Goal: Task Accomplishment & Management: Use online tool/utility

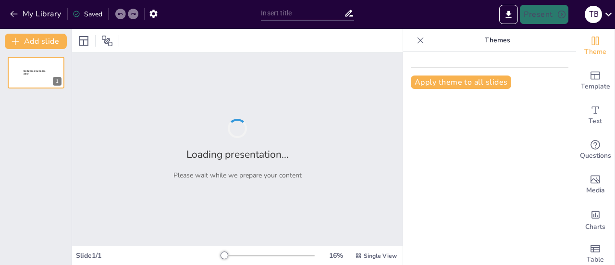
type input "Релігійні Вірування та Міфологія Стародавнього Єгипту"
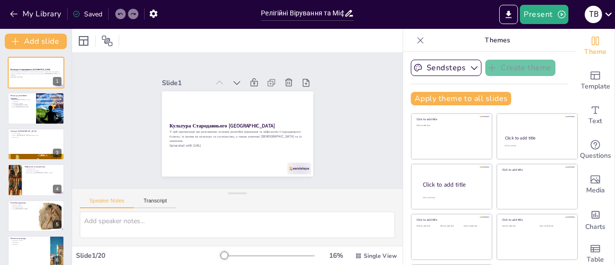
checkbox input "true"
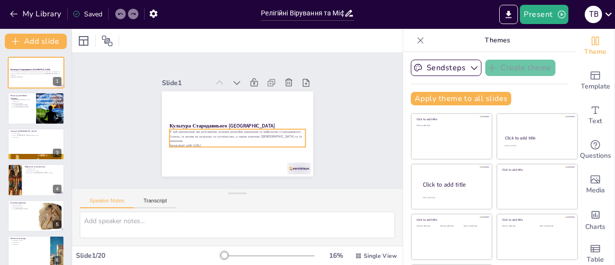
checkbox input "true"
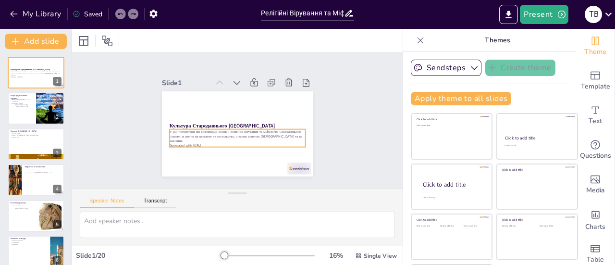
checkbox input "true"
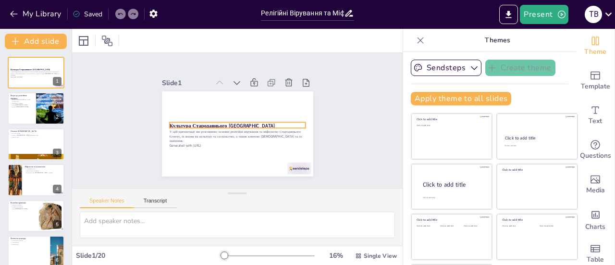
checkbox input "true"
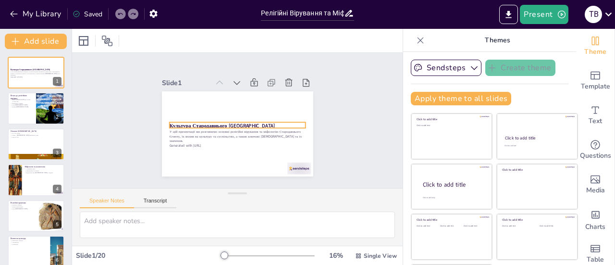
checkbox input "true"
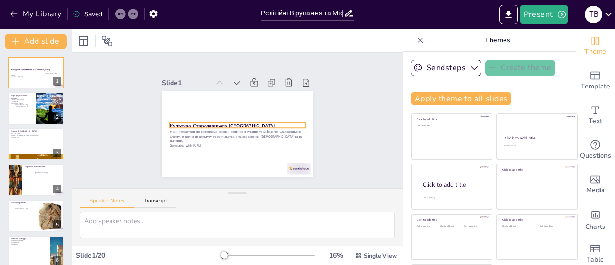
checkbox input "true"
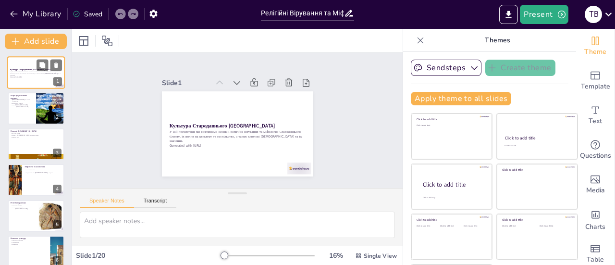
checkbox input "true"
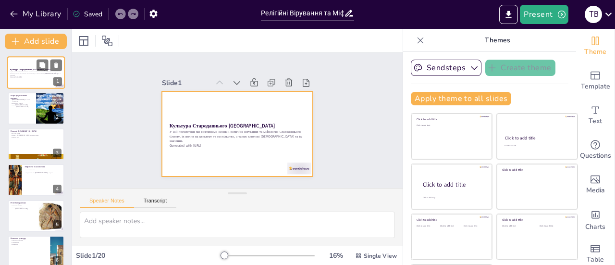
checkbox input "true"
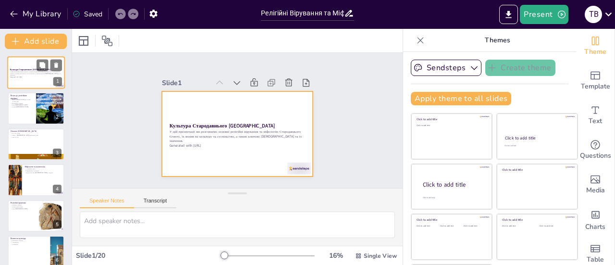
checkbox input "true"
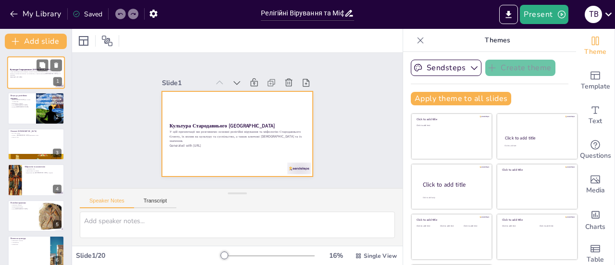
checkbox input "true"
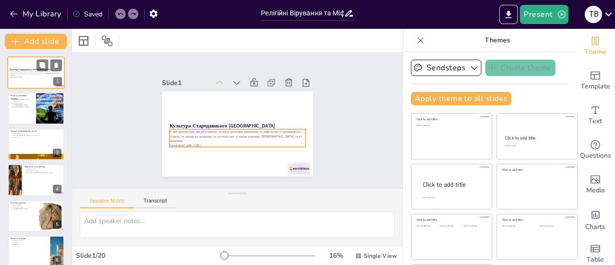
checkbox input "true"
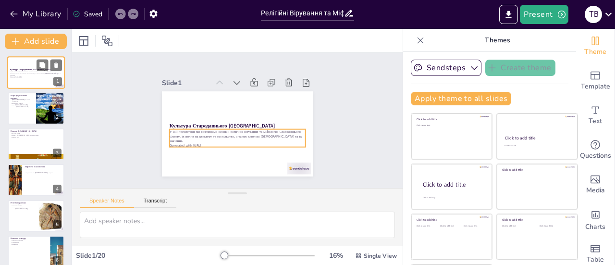
checkbox input "true"
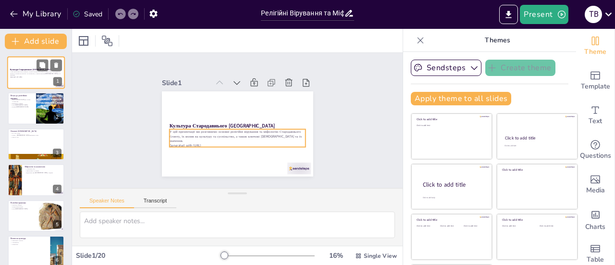
checkbox input "true"
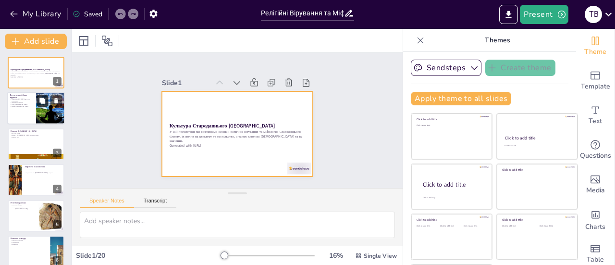
checkbox input "true"
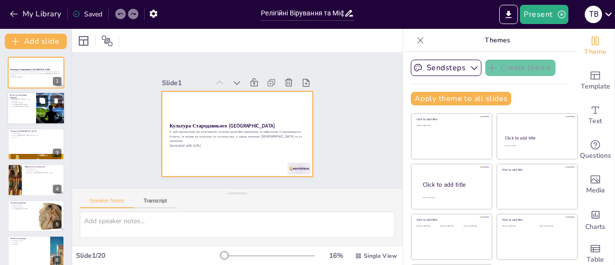
checkbox input "true"
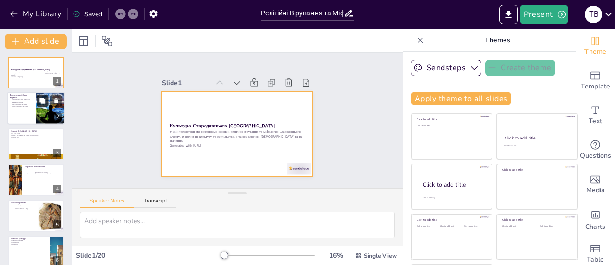
checkbox input "true"
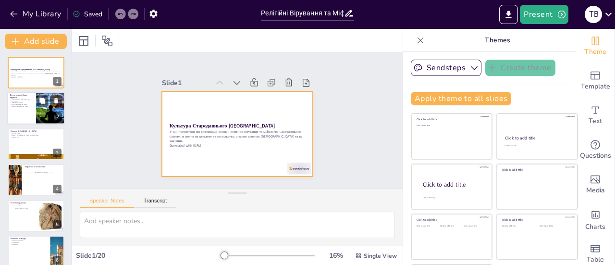
checkbox input "true"
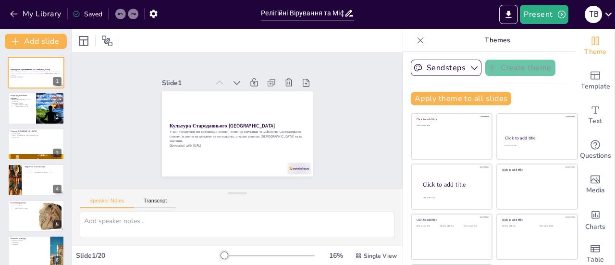
checkbox input "true"
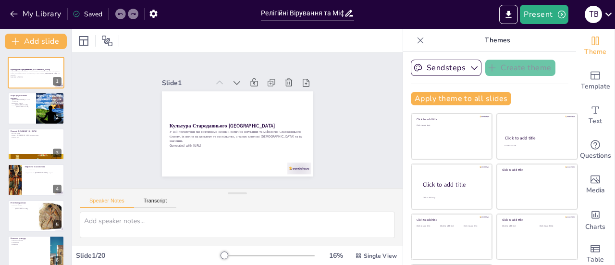
checkbox input "true"
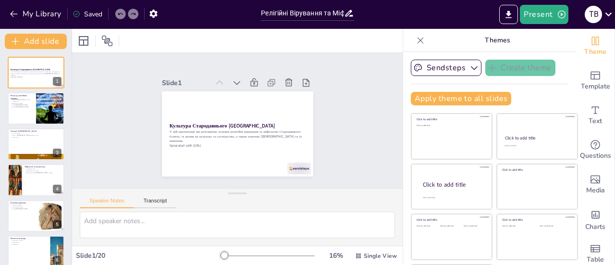
checkbox input "true"
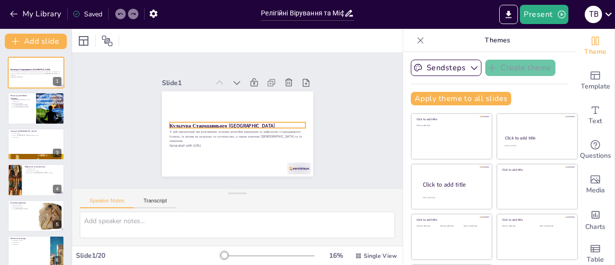
checkbox input "true"
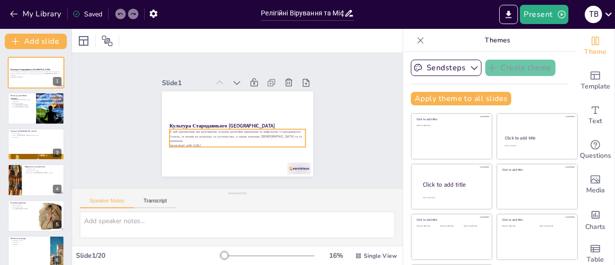
checkbox input "true"
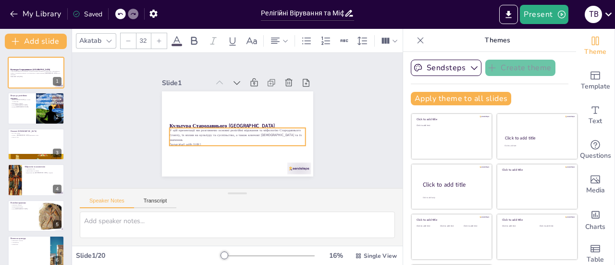
click at [182, 133] on p "У цій презентації ми розглянемо основні релігійні вірування та міфологію Старод…" at bounding box center [234, 134] width 136 height 42
checkbox input "true"
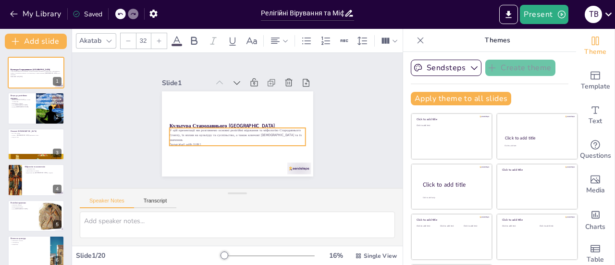
checkbox input "true"
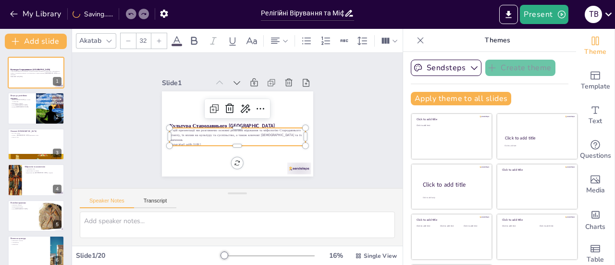
checkbox input "true"
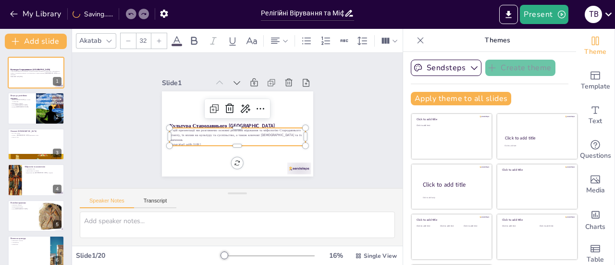
checkbox input "true"
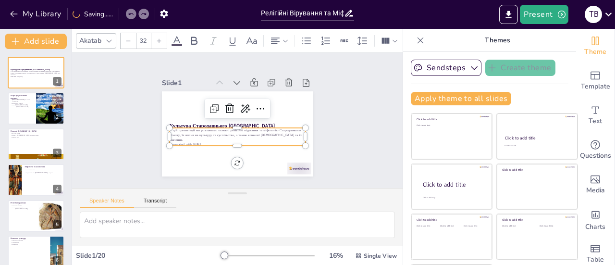
checkbox input "true"
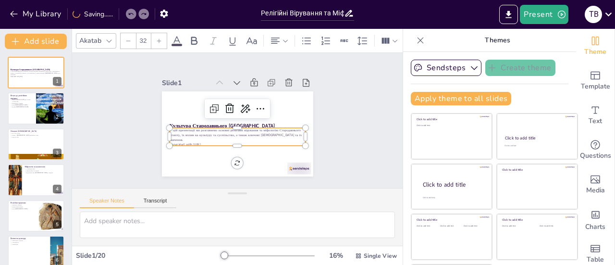
checkbox input "true"
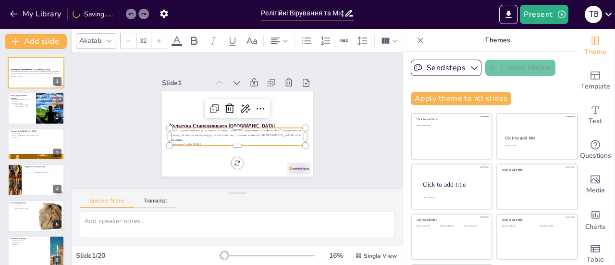
checkbox input "true"
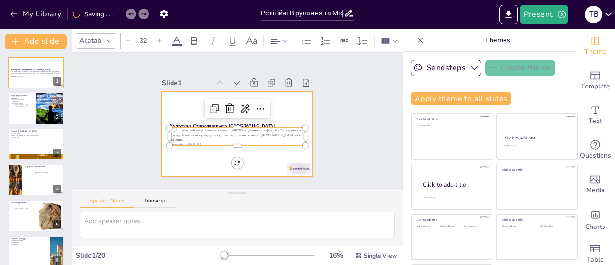
checkbox input "true"
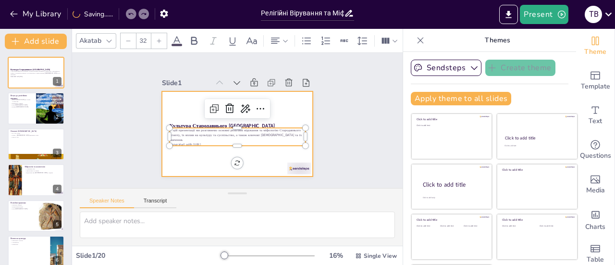
checkbox input "true"
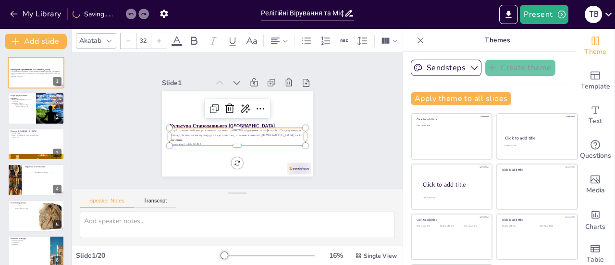
checkbox input "true"
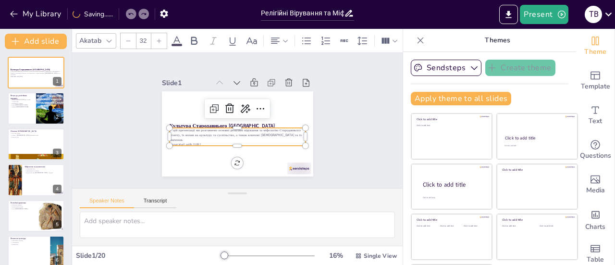
checkbox input "true"
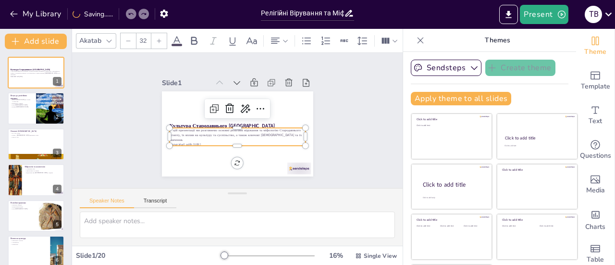
checkbox input "true"
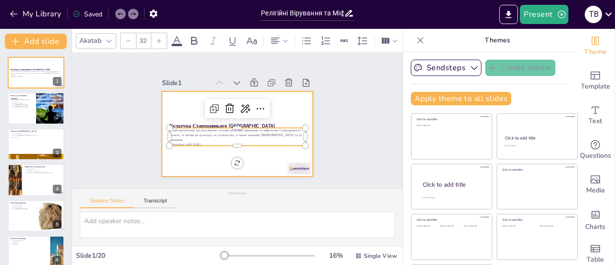
checkbox input "true"
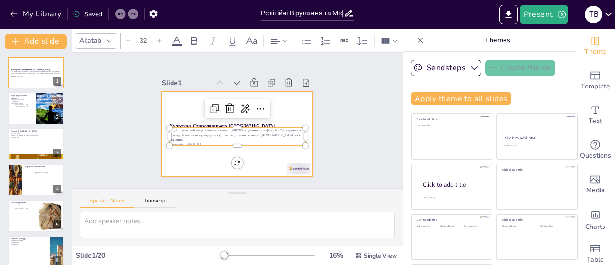
checkbox input "true"
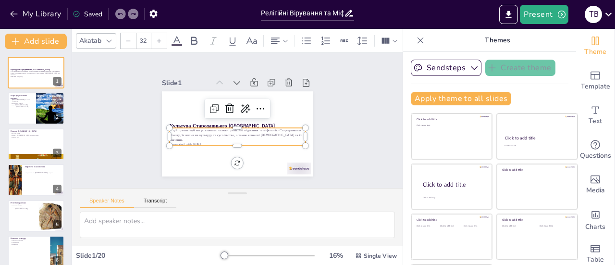
checkbox input "true"
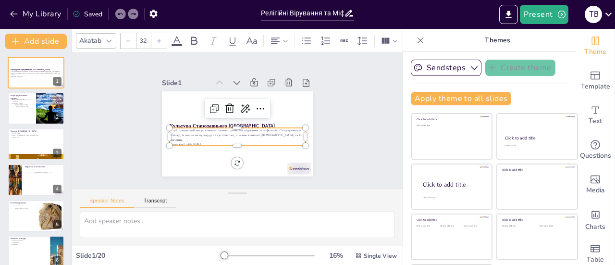
checkbox input "true"
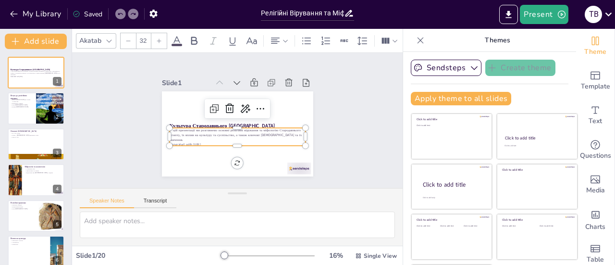
checkbox input "true"
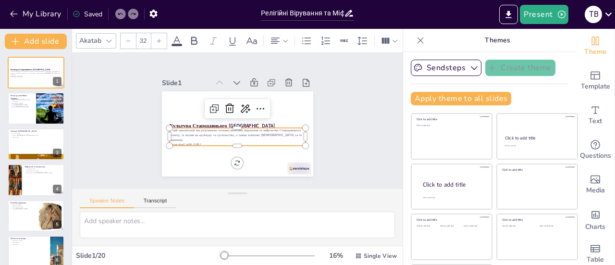
checkbox input "true"
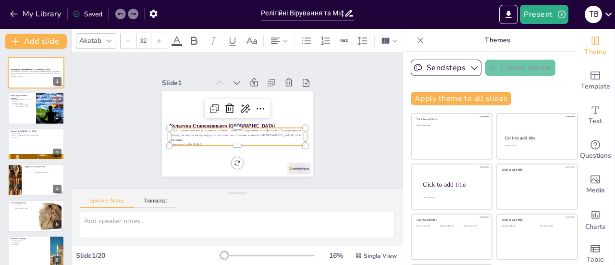
checkbox input "true"
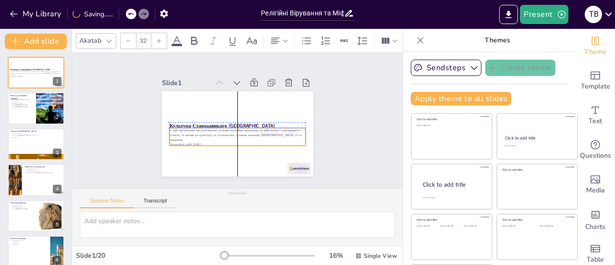
click at [225, 138] on div "У цій презентації ми розглянемо основні релігійні вірування та міфологію Старод…" at bounding box center [234, 136] width 137 height 46
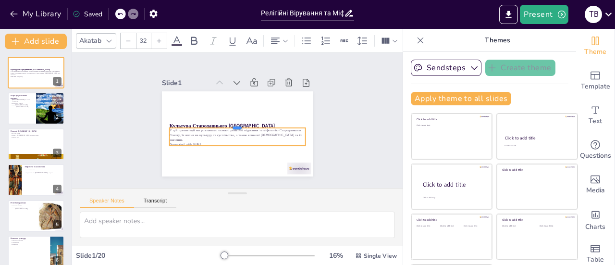
click at [217, 121] on div at bounding box center [235, 123] width 127 height 62
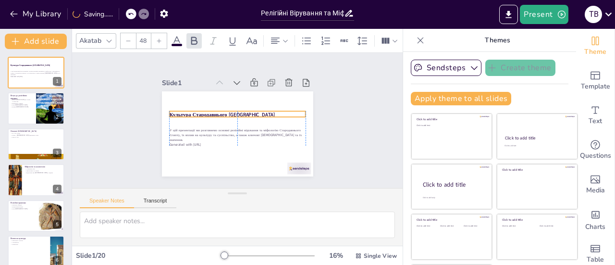
drag, startPoint x: 214, startPoint y: 120, endPoint x: 212, endPoint y: 109, distance: 11.1
click at [212, 109] on strong "Культура Стародавнього [GEOGRAPHIC_DATA]" at bounding box center [225, 108] width 99 height 49
click at [179, 83] on div at bounding box center [184, 77] width 11 height 11
drag, startPoint x: 163, startPoint y: 110, endPoint x: 175, endPoint y: 111, distance: 12.0
click at [175, 111] on div "Культура Стародавнього Єгипту У цій презентації ми розглянемо основні релігійні…" at bounding box center [229, 131] width 173 height 158
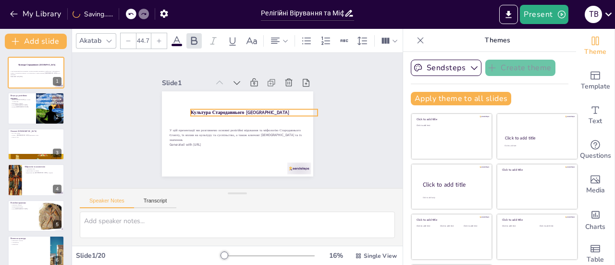
drag, startPoint x: 247, startPoint y: 109, endPoint x: 263, endPoint y: 107, distance: 16.5
click at [262, 107] on p "Культура Стародавнього [GEOGRAPHIC_DATA]" at bounding box center [256, 120] width 119 height 58
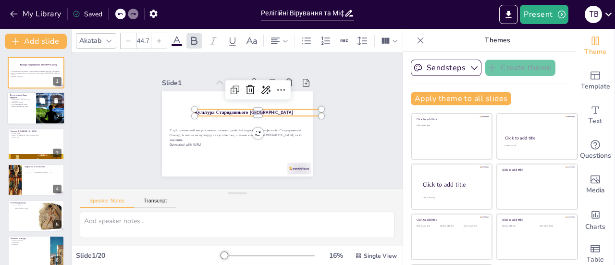
click at [21, 109] on div at bounding box center [36, 108] width 58 height 33
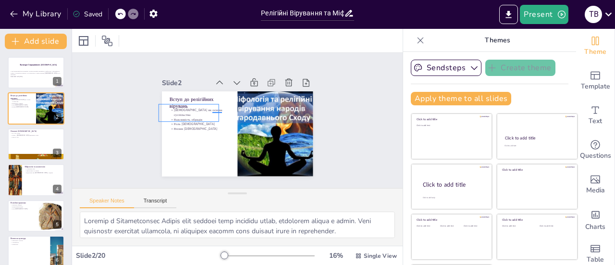
drag, startPoint x: 222, startPoint y: 113, endPoint x: 211, endPoint y: 112, distance: 10.6
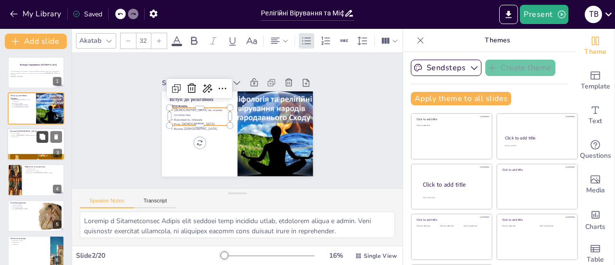
click at [41, 141] on button at bounding box center [43, 137] width 12 height 12
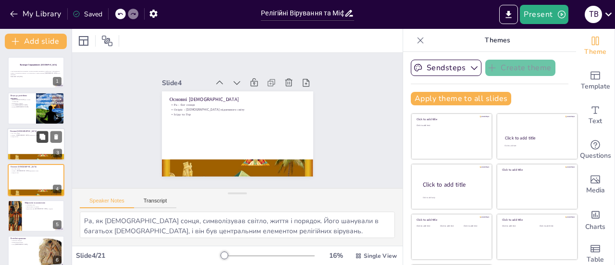
scroll to position [23, 0]
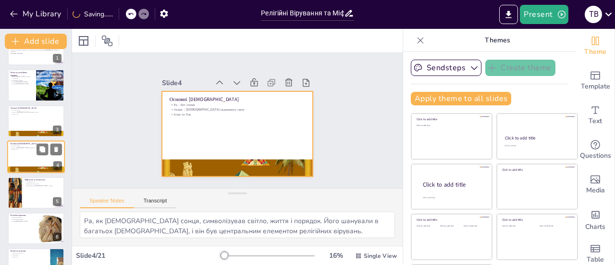
click at [33, 162] on div at bounding box center [36, 156] width 58 height 33
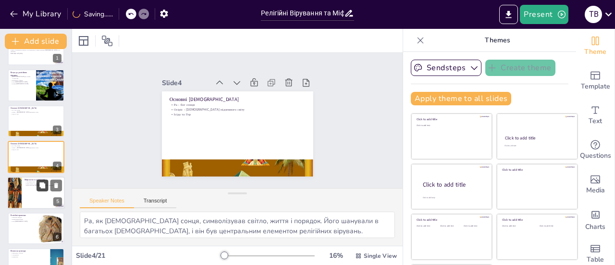
click at [39, 189] on button at bounding box center [43, 185] width 12 height 12
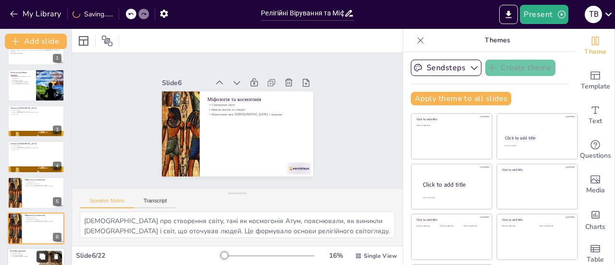
scroll to position [94, 0]
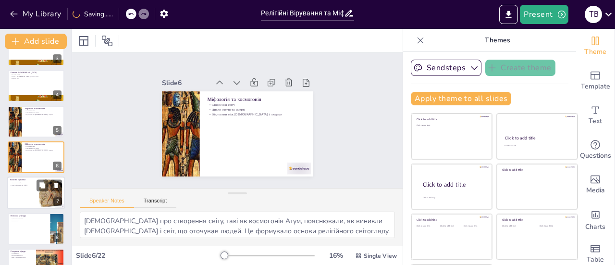
click at [26, 196] on div at bounding box center [36, 193] width 58 height 33
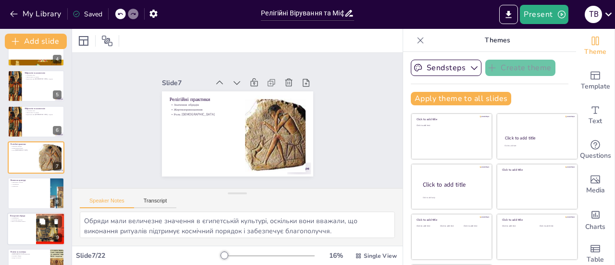
click at [20, 233] on div at bounding box center [36, 228] width 58 height 33
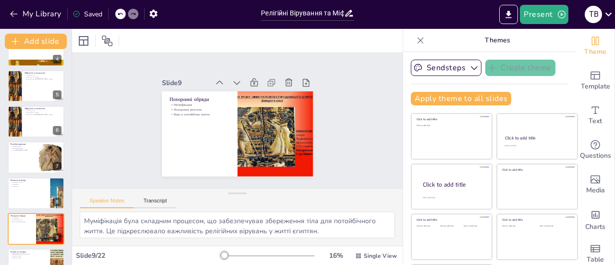
scroll to position [202, 0]
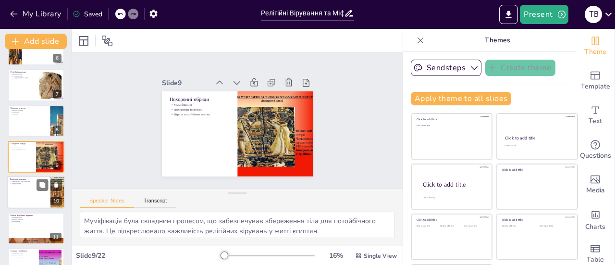
click at [28, 198] on div at bounding box center [36, 192] width 58 height 33
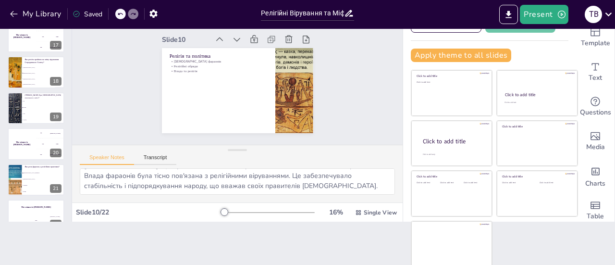
scroll to position [582, 0]
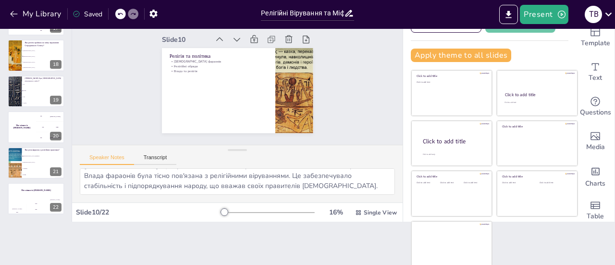
click at [260, 212] on div at bounding box center [269, 213] width 92 height 8
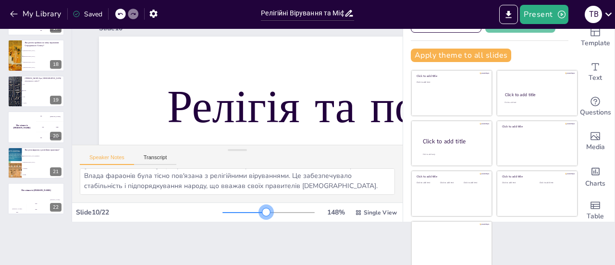
click at [253, 210] on div at bounding box center [269, 213] width 92 height 8
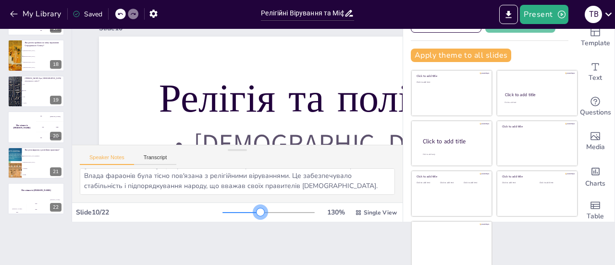
click at [247, 209] on div at bounding box center [269, 213] width 92 height 8
click at [257, 208] on div at bounding box center [261, 212] width 8 height 8
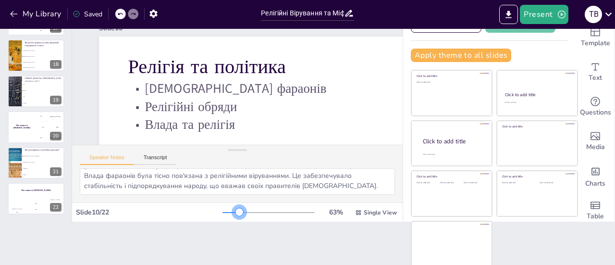
click at [226, 210] on div at bounding box center [269, 213] width 92 height 8
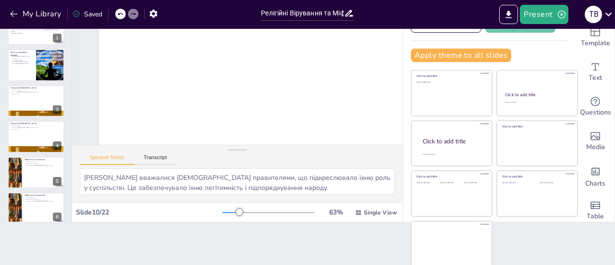
scroll to position [0, 0]
click at [95, 17] on div "Saved" at bounding box center [88, 14] width 30 height 9
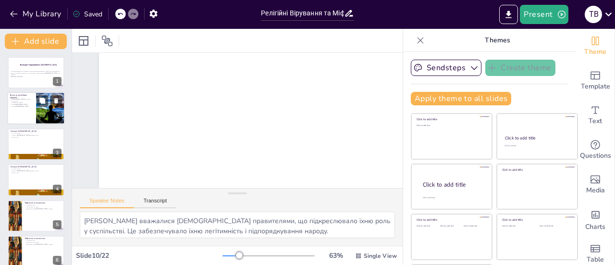
click at [37, 111] on div at bounding box center [51, 108] width 58 height 33
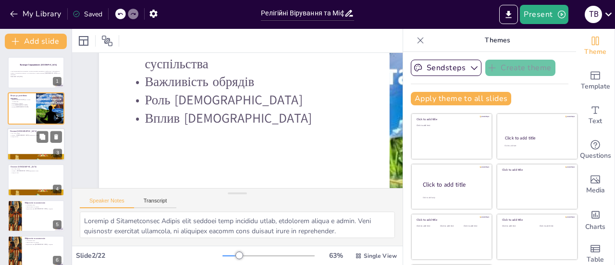
click at [30, 150] on div at bounding box center [36, 144] width 58 height 33
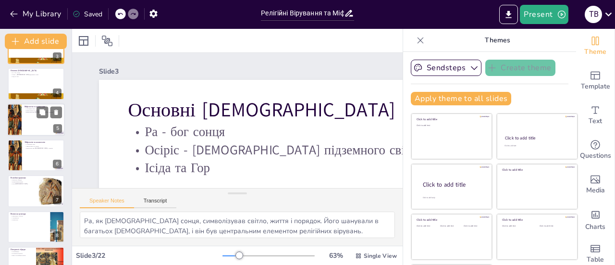
click at [37, 126] on div at bounding box center [36, 119] width 58 height 33
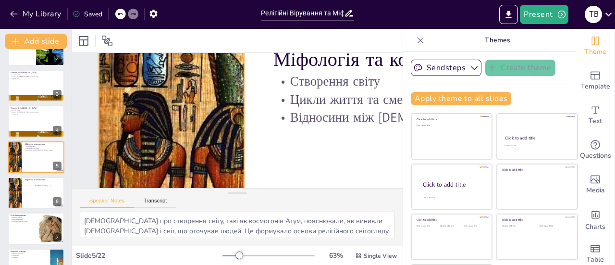
scroll to position [34, 0]
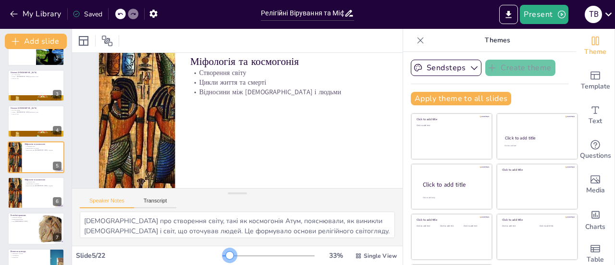
click at [223, 255] on div at bounding box center [226, 255] width 7 height 1
click at [226, 255] on div at bounding box center [230, 255] width 8 height 8
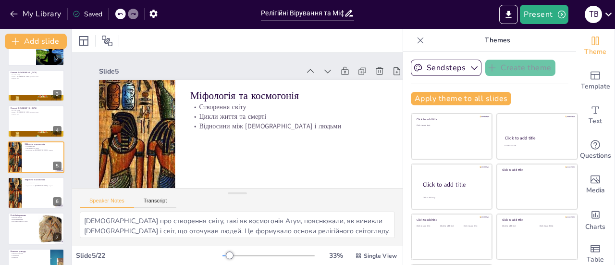
click at [223, 256] on div at bounding box center [269, 256] width 92 height 8
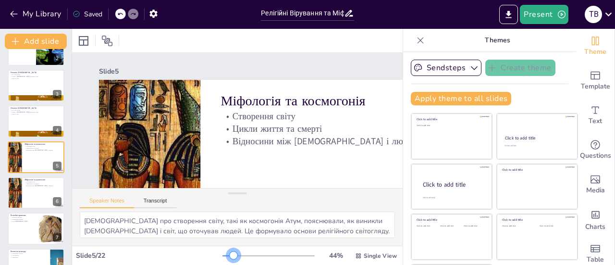
click at [223, 255] on div at bounding box center [269, 256] width 92 height 8
click at [223, 253] on div at bounding box center [269, 256] width 92 height 8
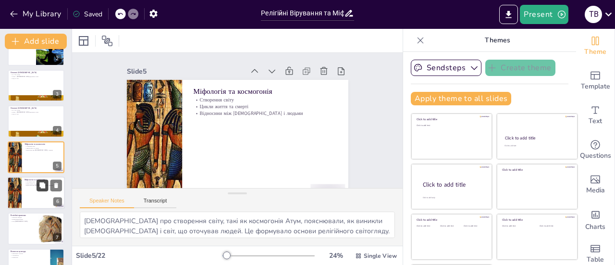
click at [42, 189] on button at bounding box center [43, 185] width 12 height 12
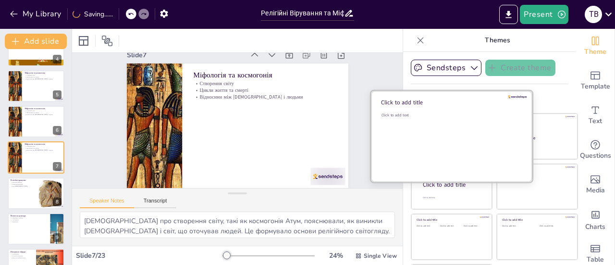
scroll to position [24, 0]
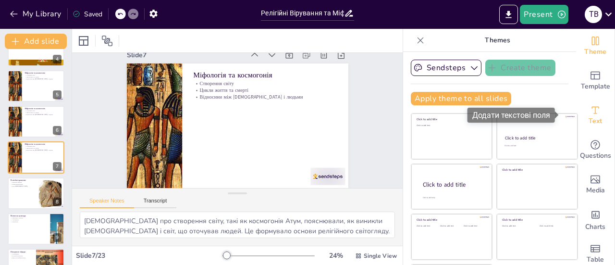
click at [590, 111] on icon "Add text boxes" at bounding box center [596, 110] width 12 height 12
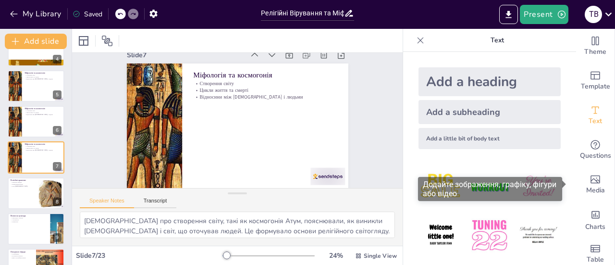
click at [531, 189] on div "Додайте зображення, графіку, фігури або відео" at bounding box center [490, 189] width 144 height 24
click at [590, 183] on icon "Add images, graphics, shapes or video" at bounding box center [596, 180] width 12 height 12
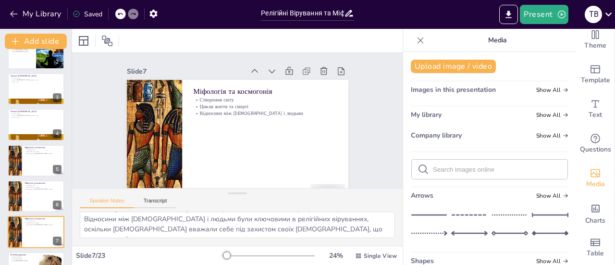
scroll to position [0, 0]
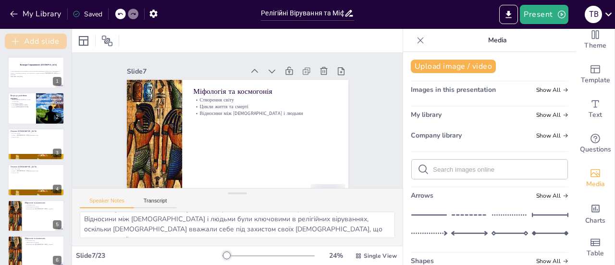
click at [52, 40] on button "Add slide" at bounding box center [36, 41] width 62 height 15
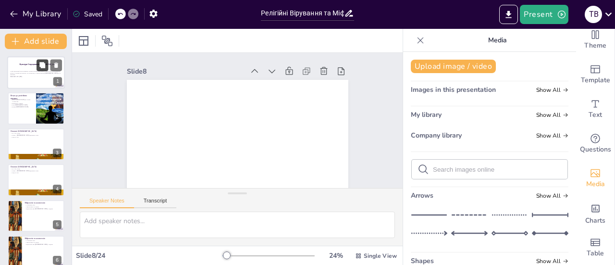
click at [38, 66] on button at bounding box center [43, 65] width 12 height 12
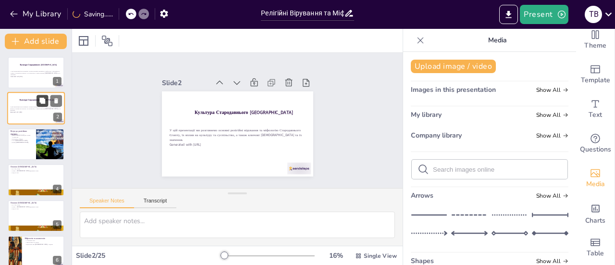
click at [38, 107] on button at bounding box center [43, 101] width 12 height 12
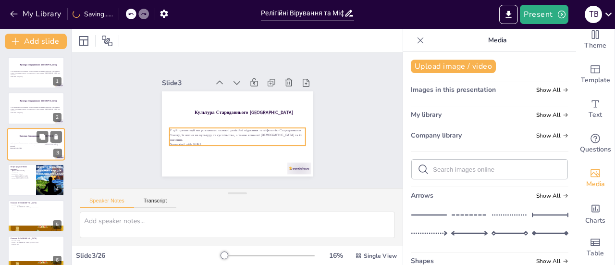
click at [48, 143] on p "У цій презентації ми розглянемо основні релігійні вірування та міфологію Старод…" at bounding box center [36, 144] width 52 height 5
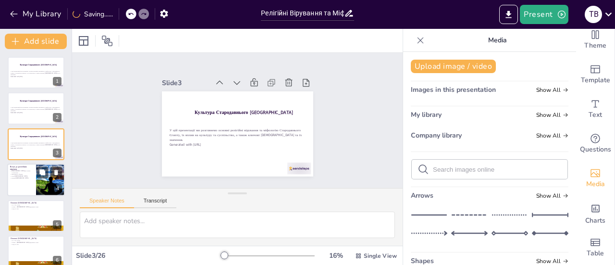
click at [45, 184] on div at bounding box center [51, 179] width 58 height 33
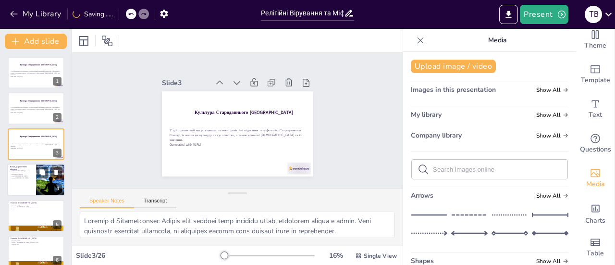
scroll to position [23, 0]
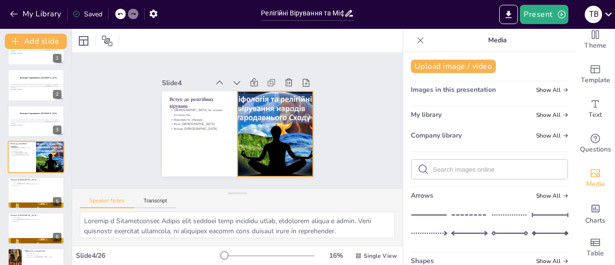
click at [239, 151] on div at bounding box center [266, 147] width 173 height 139
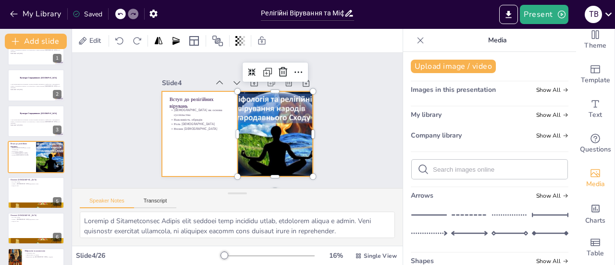
click at [184, 145] on div at bounding box center [232, 132] width 173 height 139
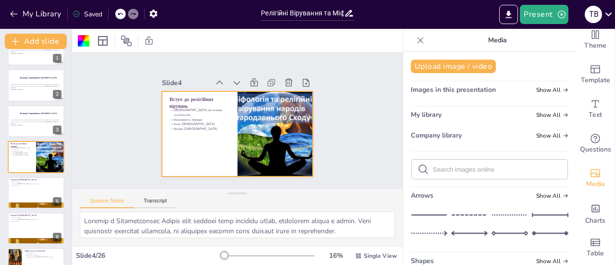
click at [241, 254] on div at bounding box center [269, 256] width 92 height 8
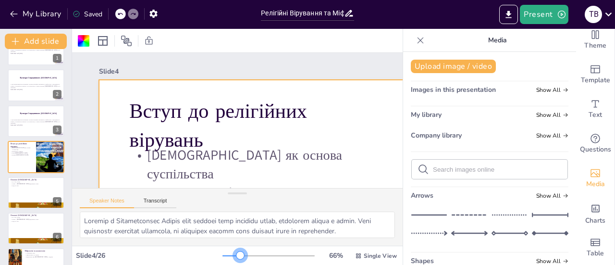
click at [234, 254] on div at bounding box center [269, 256] width 92 height 8
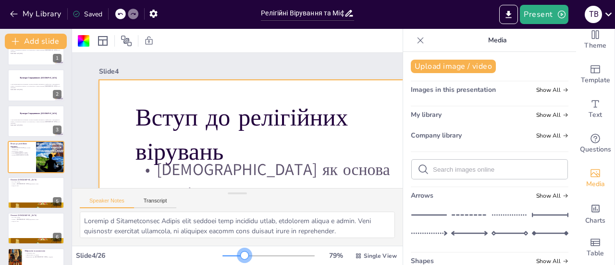
click at [238, 252] on div at bounding box center [269, 256] width 92 height 8
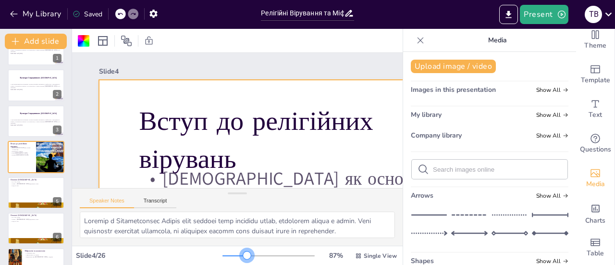
click at [243, 252] on div at bounding box center [247, 255] width 8 height 8
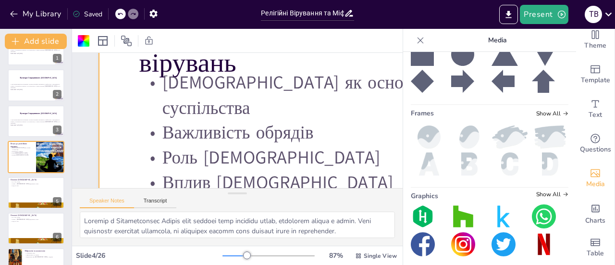
scroll to position [235, 0]
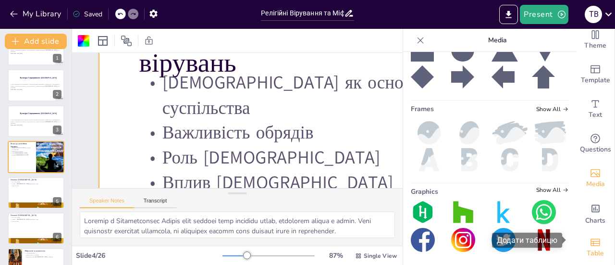
click at [590, 237] on icon "Add a table" at bounding box center [596, 242] width 12 height 12
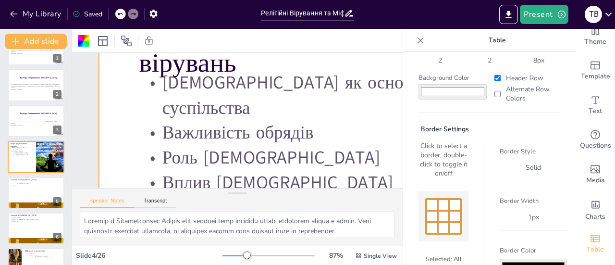
scroll to position [92, 0]
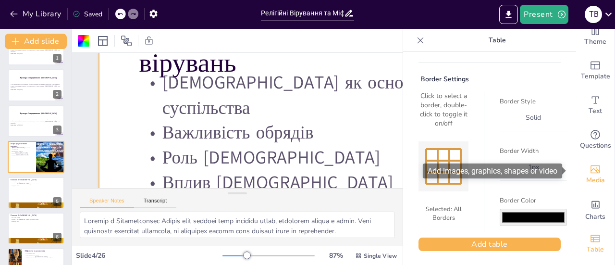
click at [590, 163] on icon "Add images, graphics, shapes or video" at bounding box center [596, 169] width 12 height 12
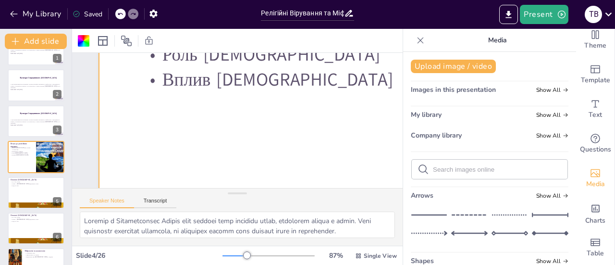
scroll to position [288, 0]
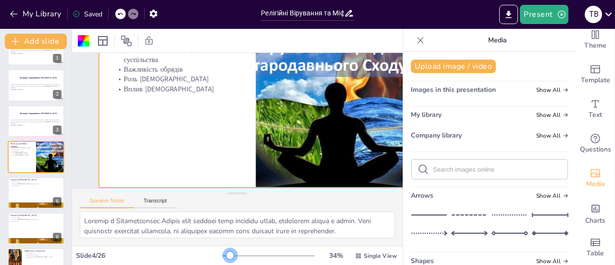
click at [224, 253] on div at bounding box center [269, 256] width 92 height 8
click at [348, 16] on icon at bounding box center [349, 13] width 10 height 10
drag, startPoint x: 346, startPoint y: 16, endPoint x: 193, endPoint y: 12, distance: 152.4
click at [223, 12] on div "My Library Saved Релігійні Вірування та Міфологія Стародавнього Єгипту Present …" at bounding box center [307, 14] width 615 height 29
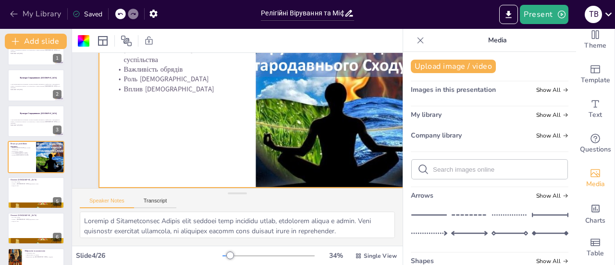
click at [8, 12] on button "My Library" at bounding box center [36, 13] width 58 height 15
